Goal: Task Accomplishment & Management: Manage account settings

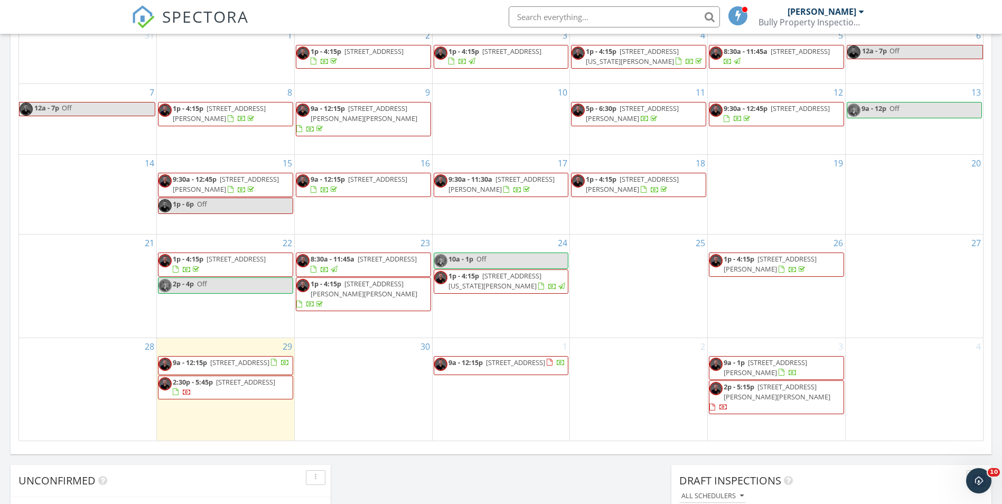
drag, startPoint x: 265, startPoint y: 407, endPoint x: 260, endPoint y: 400, distance: 8.1
click at [260, 398] on span "2:30p - 5:45p 5501 Highland St S, St. Petersburg 33705" at bounding box center [225, 387] width 134 height 21
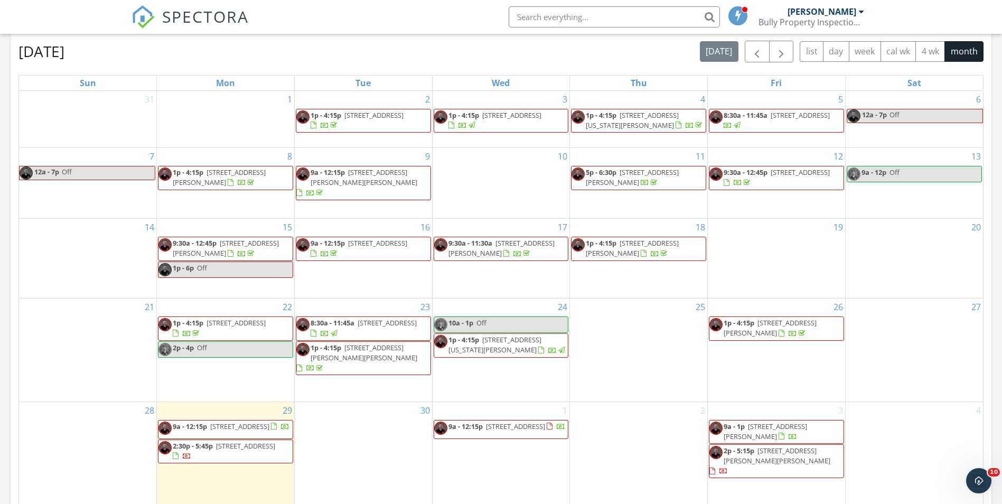
scroll to position [687, 0]
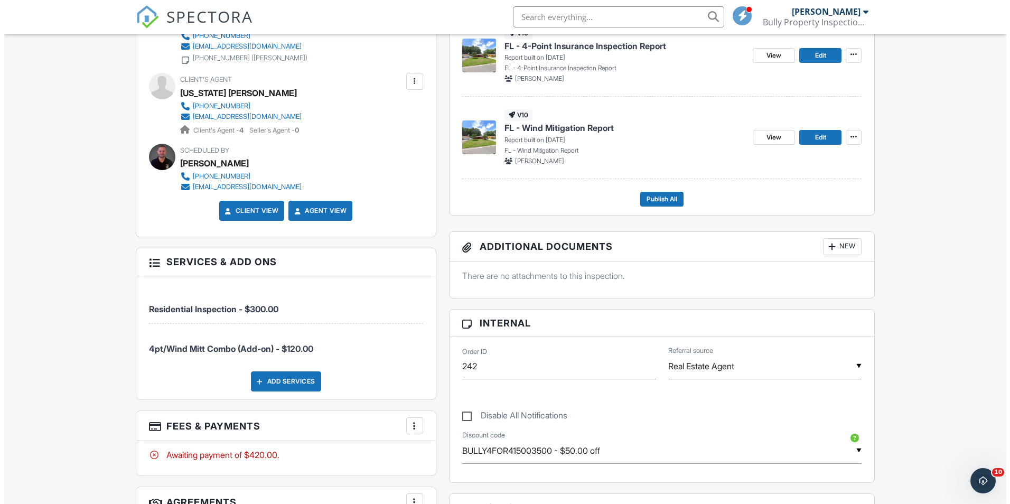
scroll to position [581, 0]
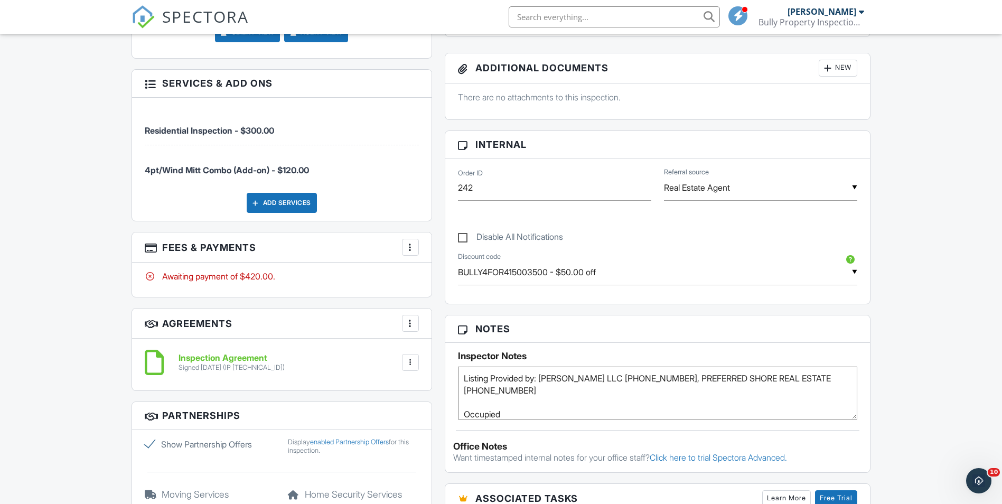
click at [298, 204] on div "Add Services" at bounding box center [282, 203] width 70 height 20
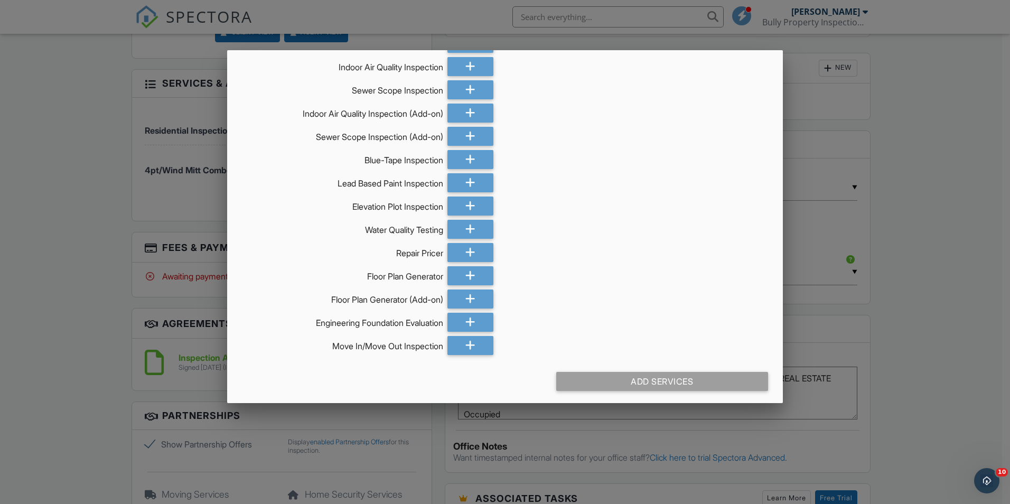
scroll to position [416, 0]
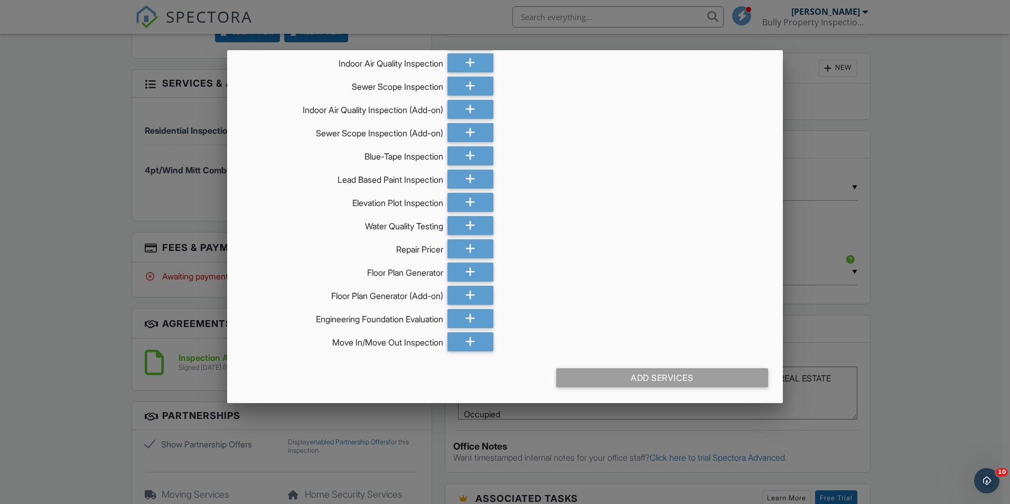
click at [936, 218] on div at bounding box center [505, 262] width 1010 height 630
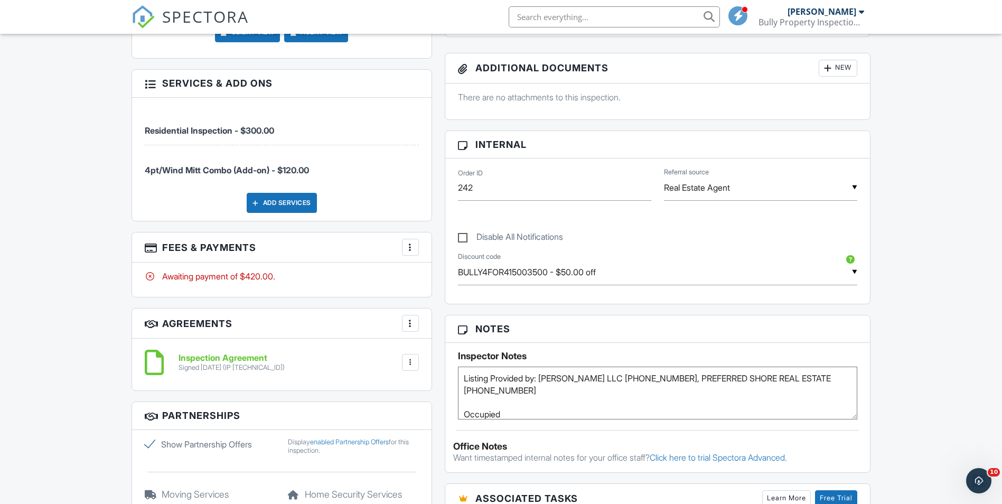
click at [412, 247] on div at bounding box center [410, 247] width 11 height 11
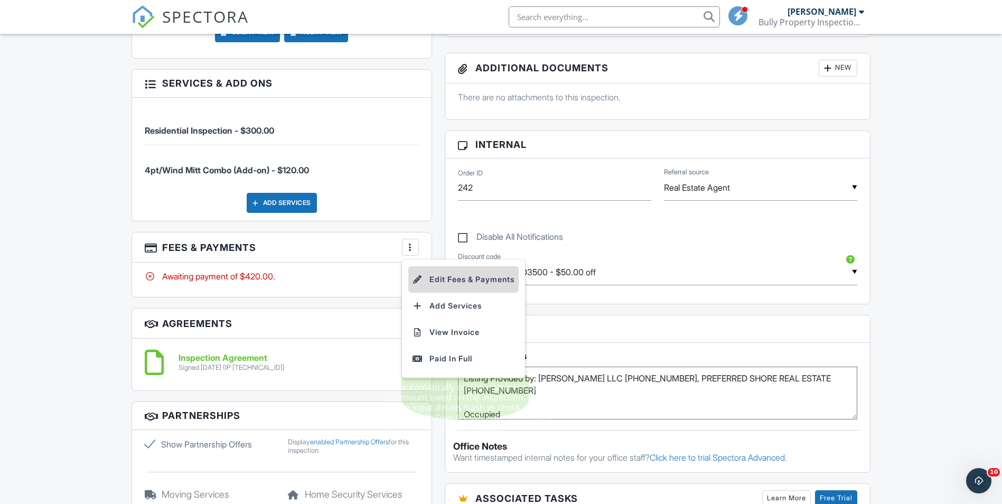
click at [451, 273] on li "Edit Fees & Payments" at bounding box center [463, 279] width 110 height 26
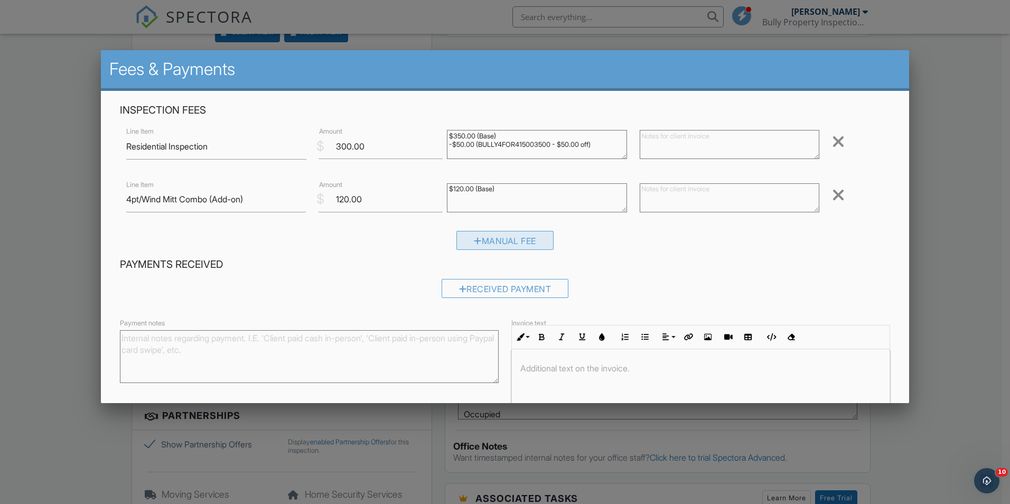
click at [492, 243] on div "Manual Fee" at bounding box center [504, 240] width 97 height 19
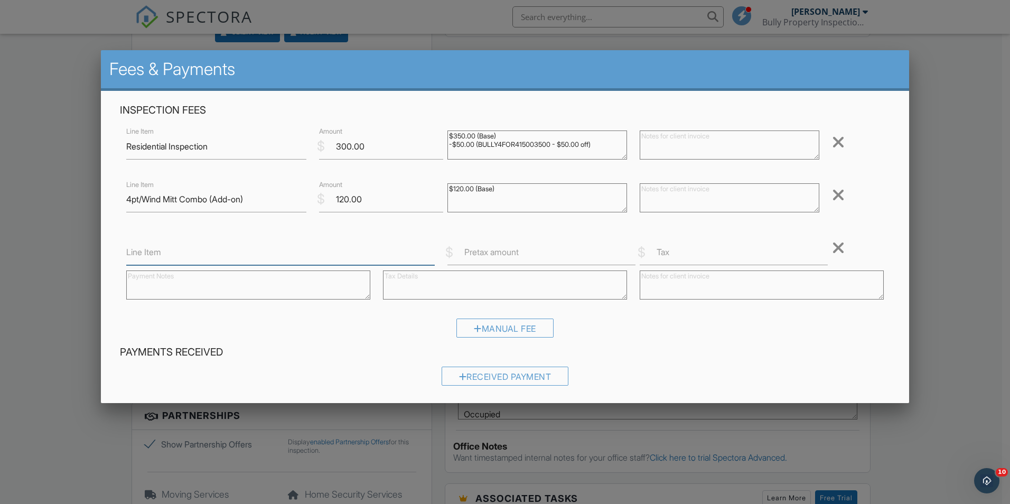
click at [249, 252] on input "Line Item" at bounding box center [280, 252] width 308 height 26
type input "WDO Inspection"
type input "75"
click at [668, 250] on input "Tax" at bounding box center [734, 252] width 188 height 26
click at [624, 332] on div "Manual Fee" at bounding box center [505, 332] width 770 height 27
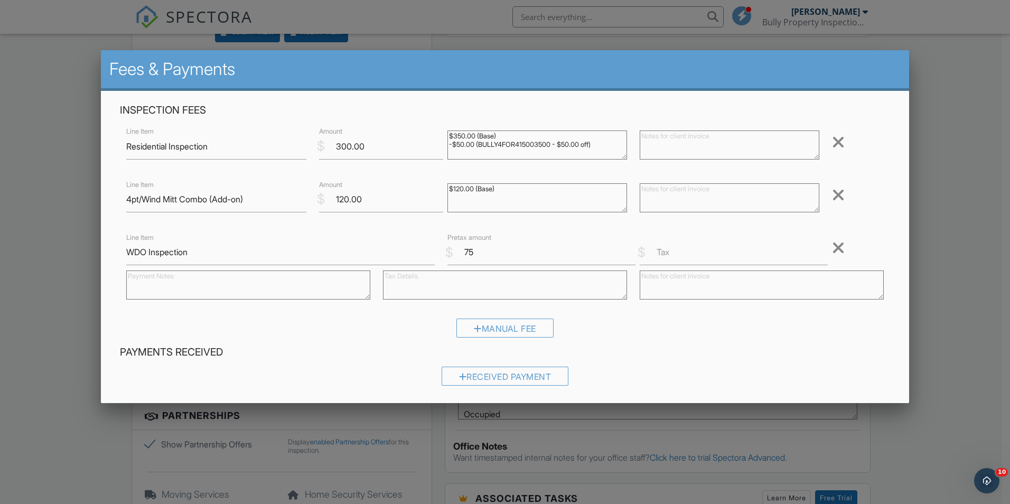
click at [301, 294] on textarea at bounding box center [248, 284] width 244 height 29
type textarea "WDO report provided by [PERSON_NAME] Exterminators"
click at [666, 287] on textarea at bounding box center [762, 284] width 244 height 29
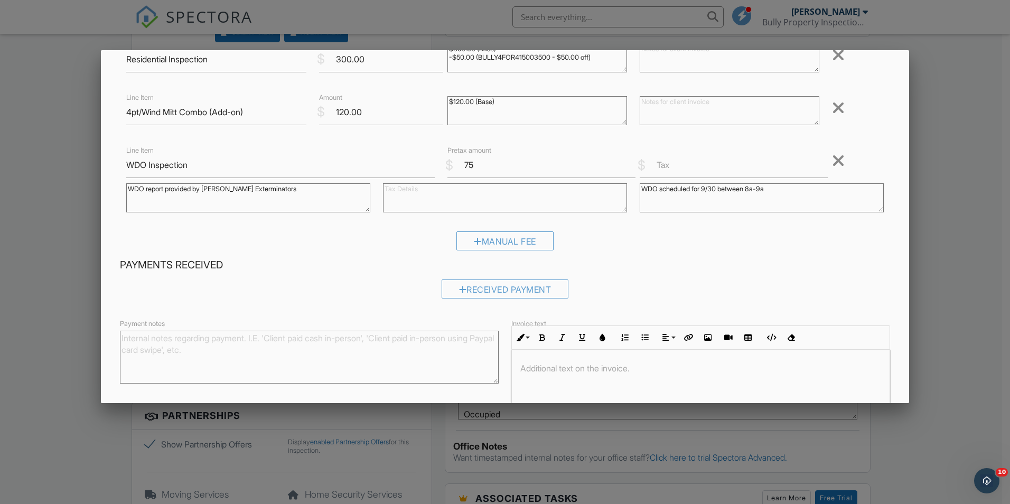
scroll to position [0, 0]
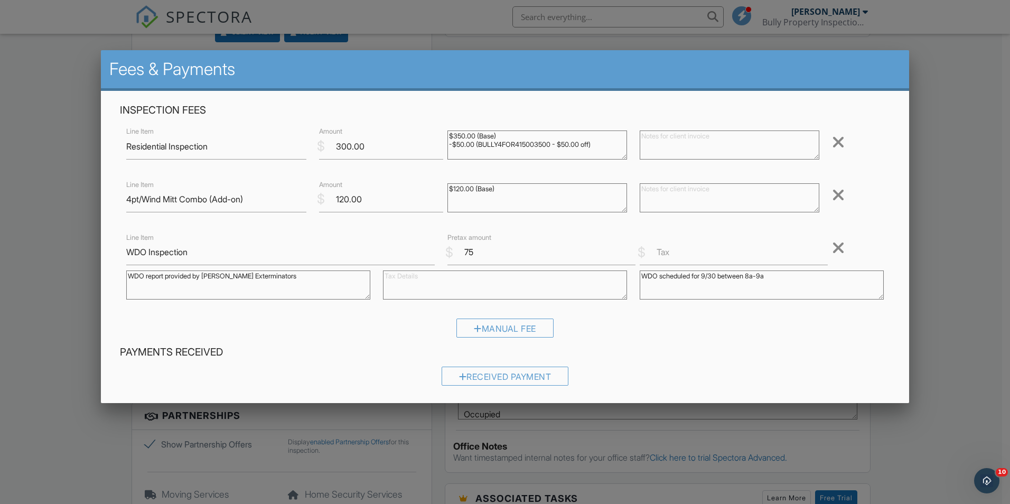
type textarea "WDO scheduled for 9/30 between 8a-9a"
click at [446, 283] on textarea at bounding box center [505, 284] width 244 height 29
click at [795, 283] on textarea "WDO scheduled for 9/30 between 8a-9a" at bounding box center [762, 284] width 244 height 29
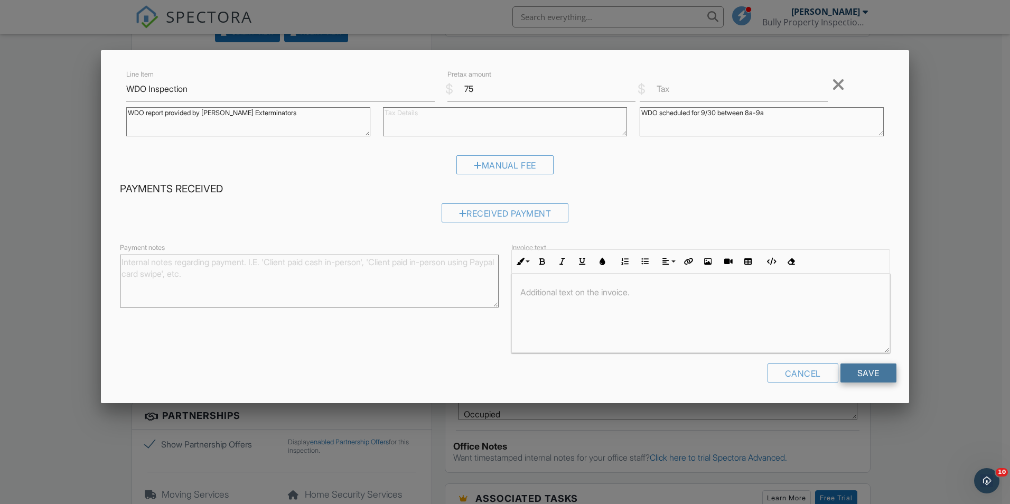
click at [861, 372] on input "Save" at bounding box center [869, 372] width 56 height 19
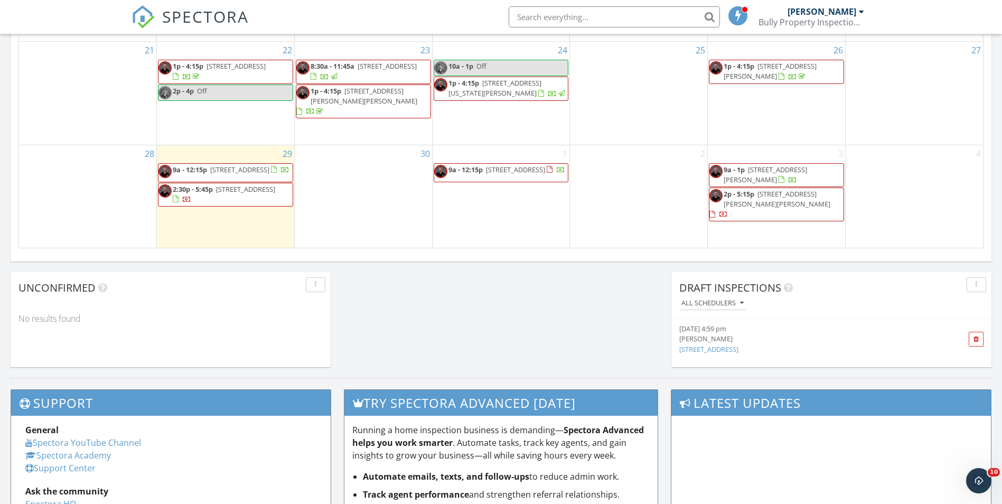
scroll to position [740, 0]
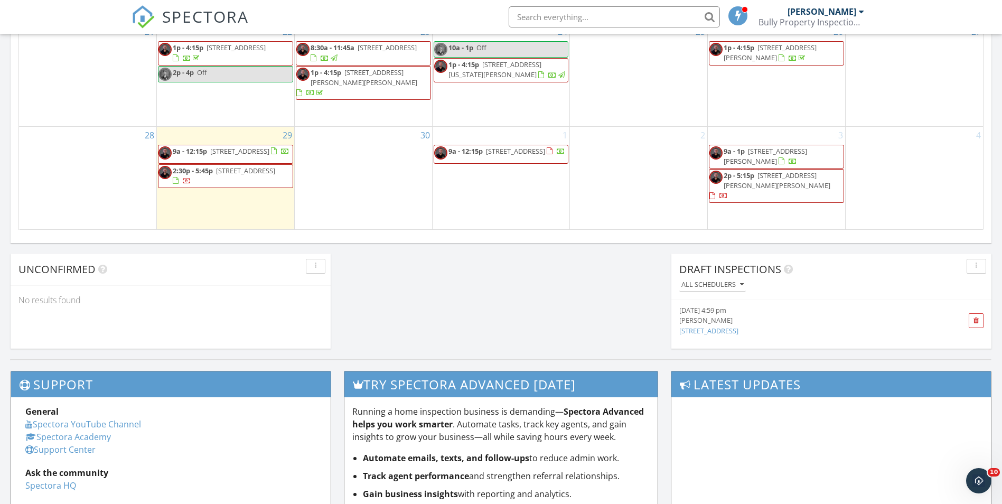
click at [222, 156] on span "[STREET_ADDRESS]" at bounding box center [239, 151] width 59 height 10
click at [259, 175] on span "5501 Highland St S, St. Petersburg 33705" at bounding box center [245, 171] width 59 height 10
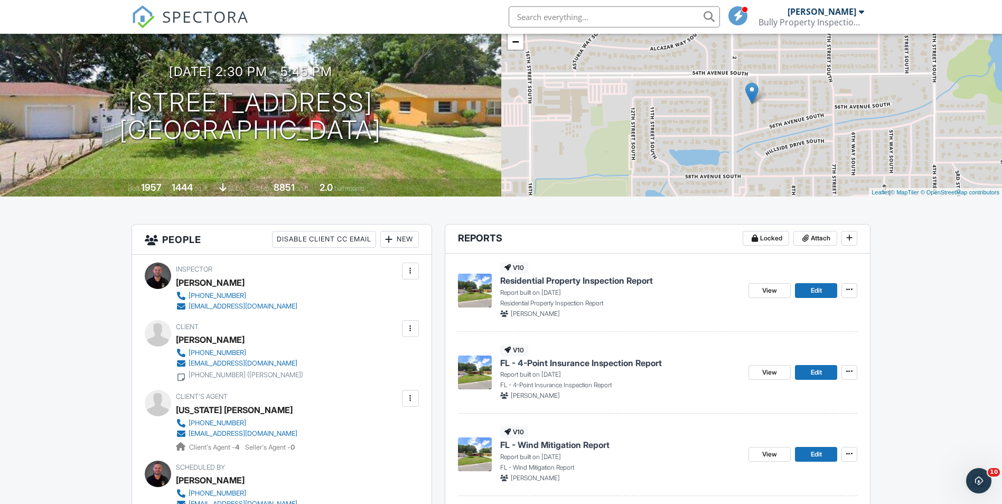
scroll to position [106, 0]
